Goal: Task Accomplishment & Management: Manage account settings

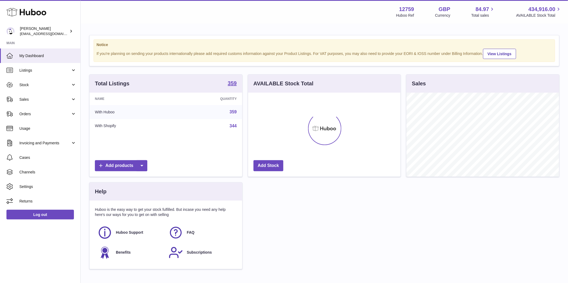
scroll to position [84, 153]
click at [37, 100] on span "Sales" at bounding box center [44, 99] width 51 height 5
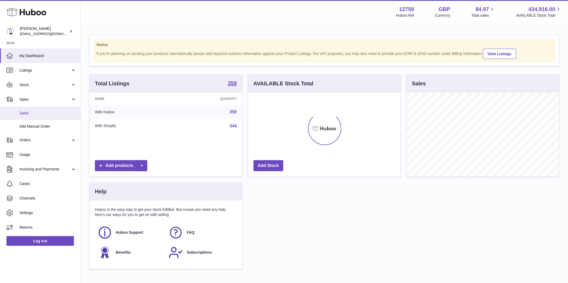
click at [31, 111] on span "Sales" at bounding box center [47, 113] width 57 height 5
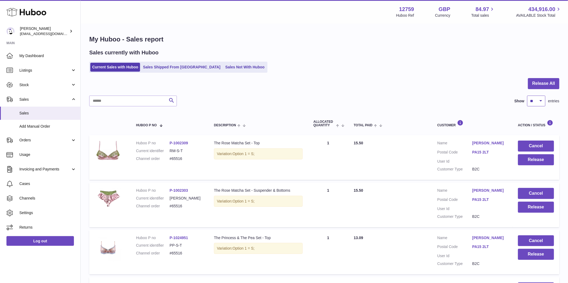
click at [533, 96] on select "** ** ** ***" at bounding box center [536, 100] width 18 height 11
select select "***"
click at [527, 95] on select "** ** ** ***" at bounding box center [536, 100] width 18 height 11
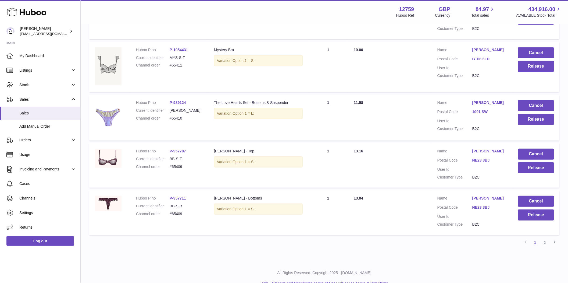
scroll to position [4675, 0]
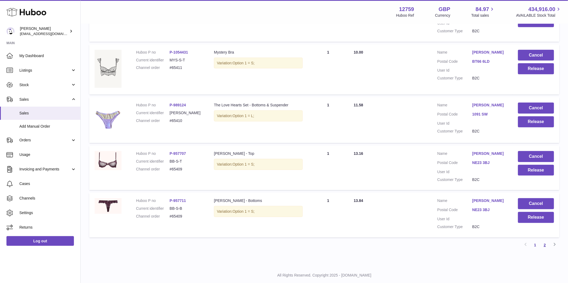
click at [545, 240] on link "2" at bounding box center [545, 245] width 10 height 10
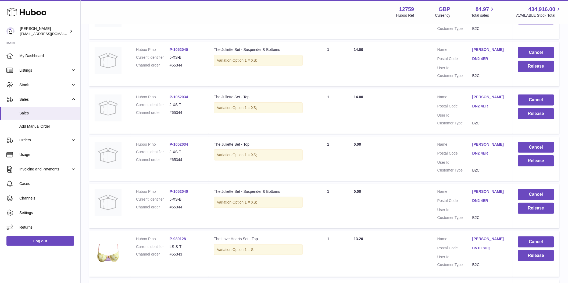
scroll to position [2419, 0]
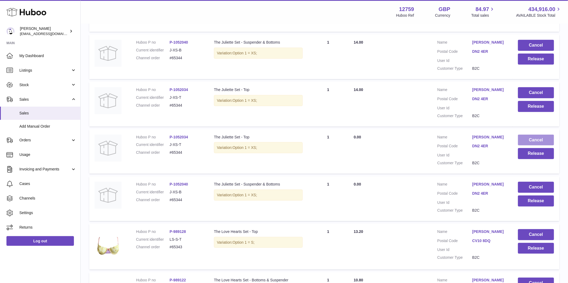
click at [535, 134] on button "Cancel" at bounding box center [536, 139] width 36 height 11
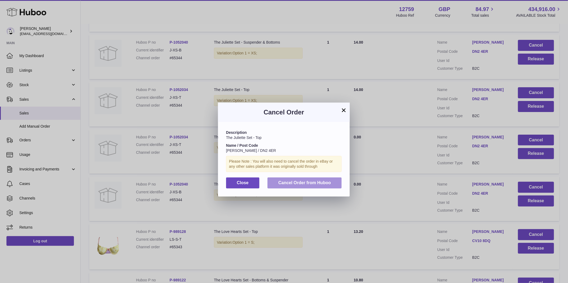
click at [298, 183] on span "Cancel Order from Huboo" at bounding box center [304, 182] width 53 height 5
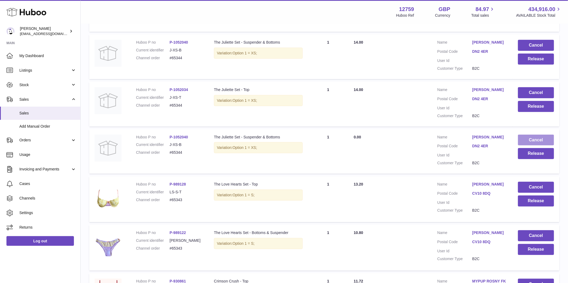
click at [535, 134] on button "Cancel" at bounding box center [536, 139] width 36 height 11
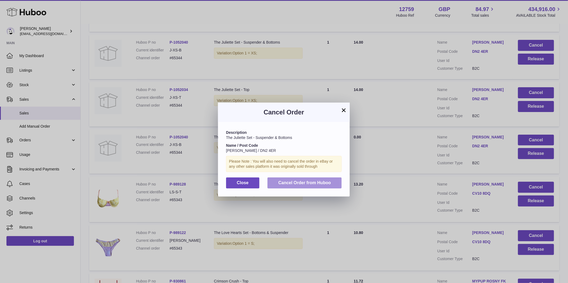
click at [339, 182] on button "Cancel Order from Huboo" at bounding box center [305, 182] width 74 height 11
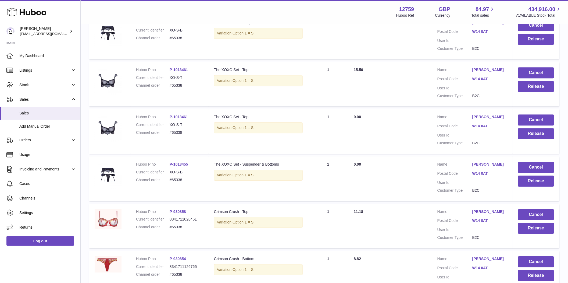
scroll to position [3130, 0]
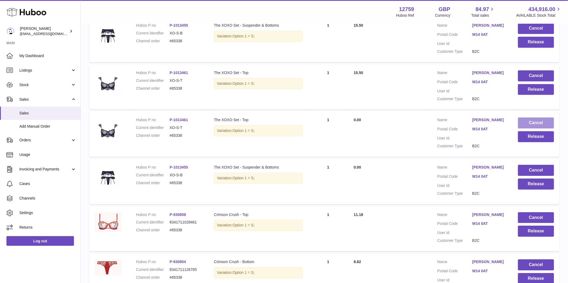
click at [541, 117] on button "Cancel" at bounding box center [536, 122] width 36 height 11
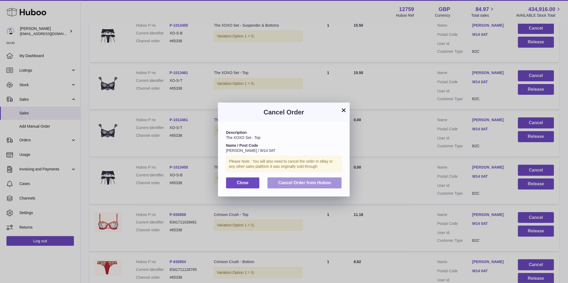
click at [300, 184] on span "Cancel Order from Huboo" at bounding box center [304, 182] width 53 height 5
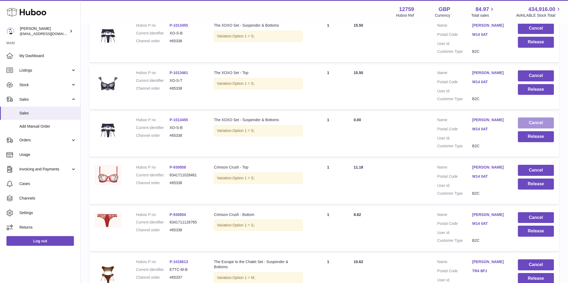
click at [533, 117] on button "Cancel" at bounding box center [536, 122] width 36 height 11
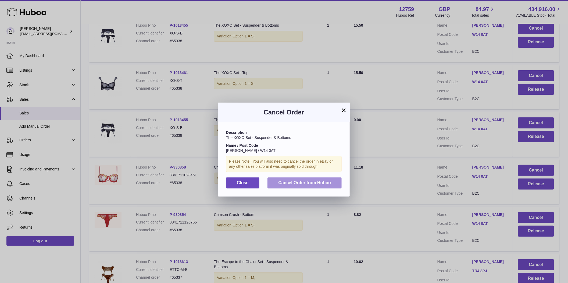
click at [306, 184] on span "Cancel Order from Huboo" at bounding box center [304, 182] width 53 height 5
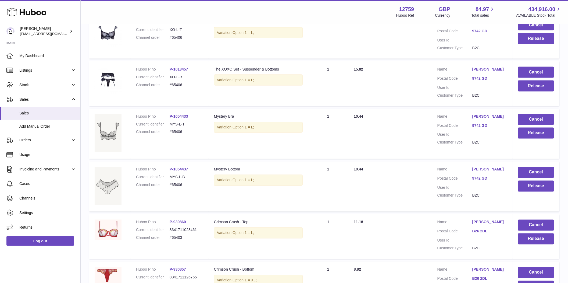
scroll to position [0, 0]
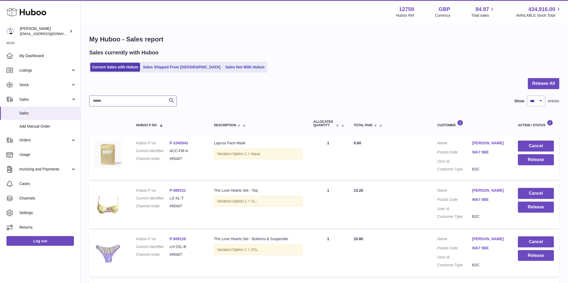
click at [137, 102] on input "text" at bounding box center [133, 100] width 88 height 11
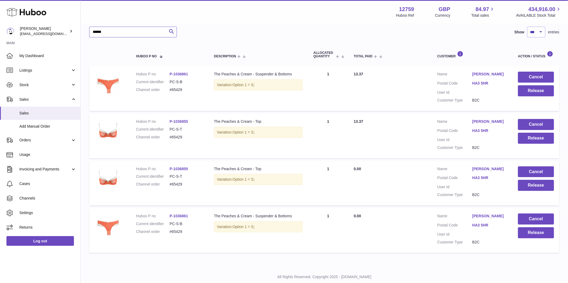
scroll to position [83, 0]
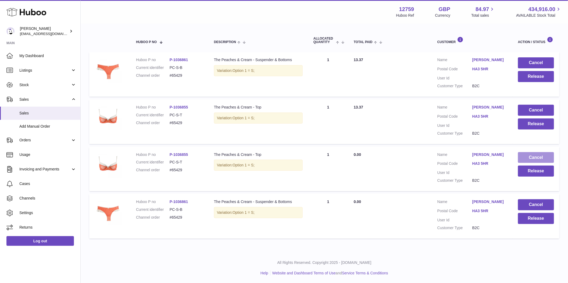
type input "******"
click at [525, 158] on button "Cancel" at bounding box center [536, 157] width 36 height 11
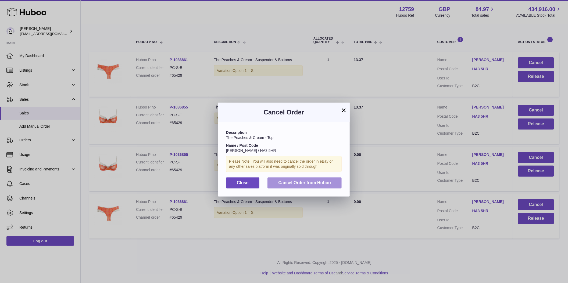
click at [312, 185] on button "Cancel Order from Huboo" at bounding box center [305, 182] width 74 height 11
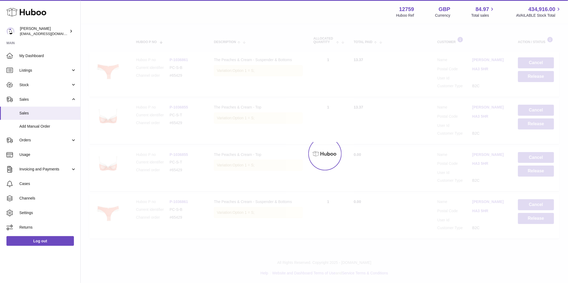
scroll to position [36, 0]
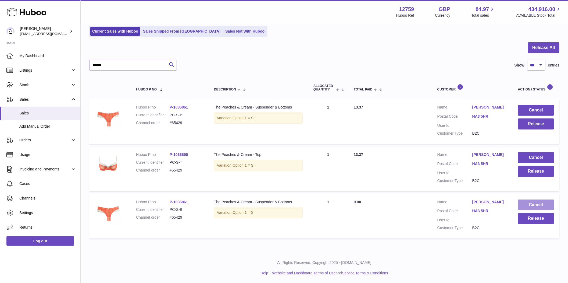
click at [526, 202] on button "Cancel" at bounding box center [536, 204] width 36 height 11
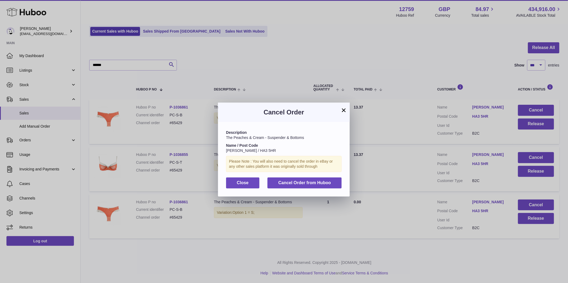
click at [307, 191] on div "Description The Peaches & Cream - Suspender & Bottoms Name / Post Code [PERSON_…" at bounding box center [284, 159] width 132 height 74
click at [319, 178] on button "Cancel Order from Huboo" at bounding box center [305, 182] width 74 height 11
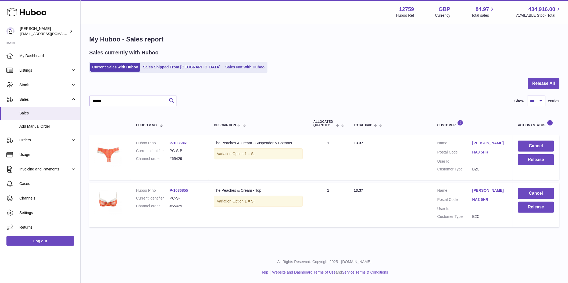
scroll to position [0, 0]
click at [545, 46] on div "My Huboo - Sales report Sales currently with Huboo Current Sales with Huboo Sal…" at bounding box center [324, 132] width 487 height 216
click at [539, 86] on button "Release All" at bounding box center [543, 83] width 31 height 11
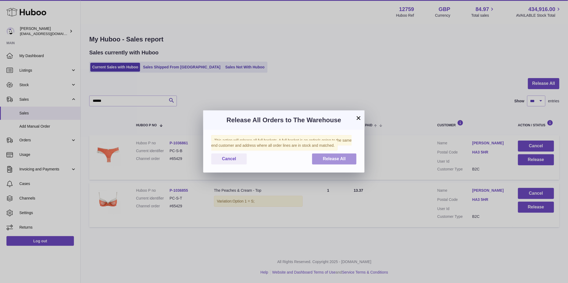
click at [317, 156] on button "Release All" at bounding box center [334, 158] width 44 height 11
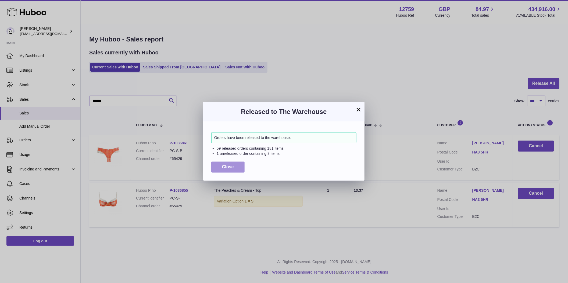
click at [218, 167] on button "Close" at bounding box center [227, 166] width 33 height 11
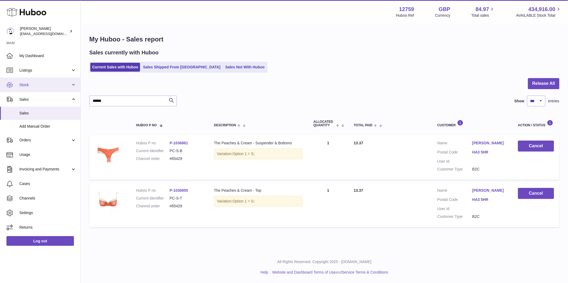
click at [49, 85] on span "Stock" at bounding box center [44, 84] width 51 height 5
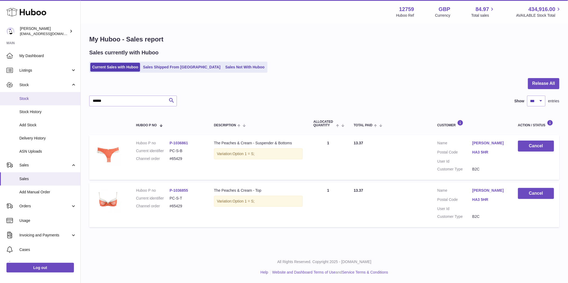
click at [42, 104] on link "Stock" at bounding box center [40, 98] width 80 height 13
